Goal: Task Accomplishment & Management: Use online tool/utility

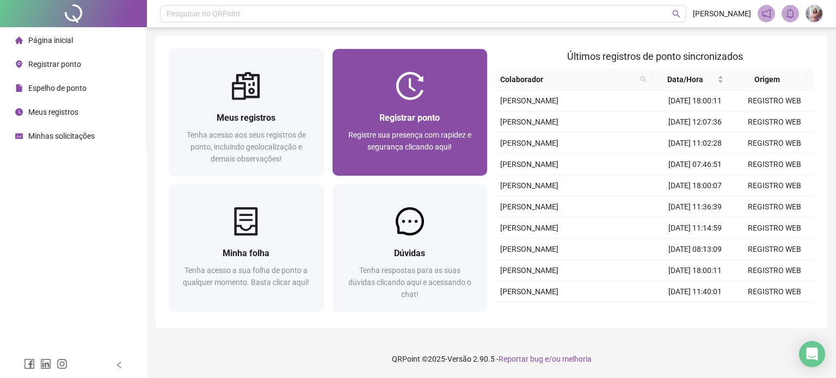
click at [460, 117] on div "Registrar ponto" at bounding box center [410, 118] width 129 height 14
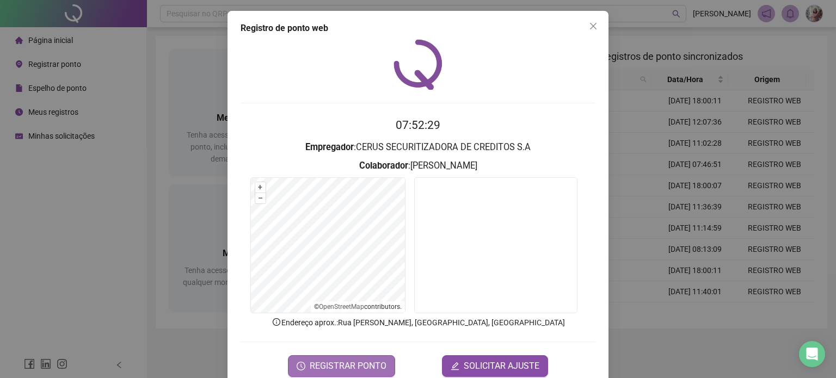
click at [342, 367] on span "REGISTRAR PONTO" at bounding box center [348, 366] width 77 height 13
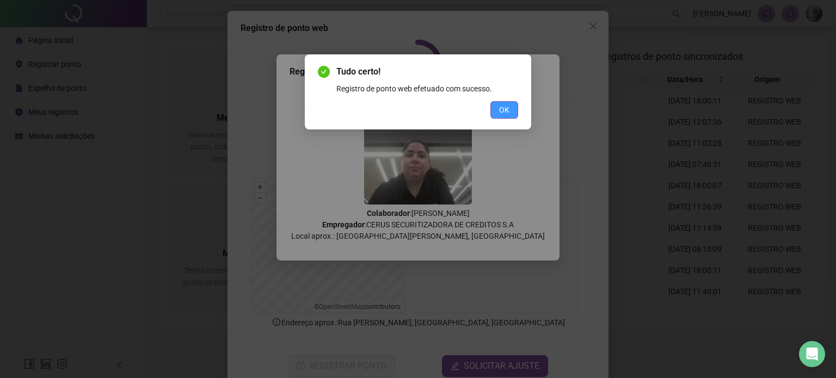
click at [511, 113] on button "OK" at bounding box center [504, 109] width 28 height 17
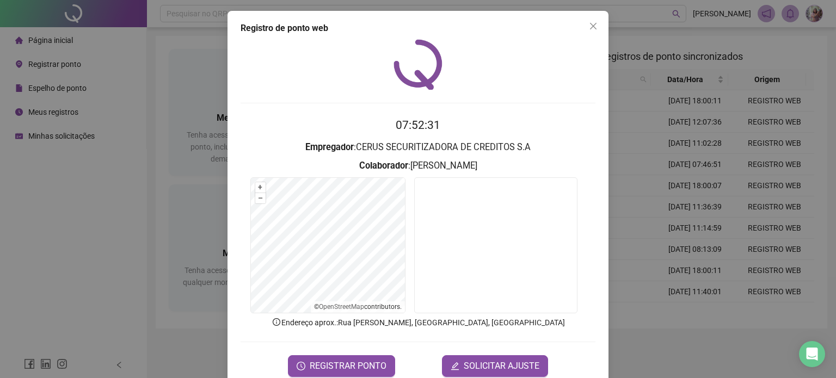
click at [598, 21] on div "Registro de ponto web 07:52:31 Empregador : CERUS SECURITIZADORA DE CREDITOS S.…" at bounding box center [418, 199] width 381 height 377
click at [590, 28] on icon "close" at bounding box center [593, 26] width 7 height 7
